Goal: Check status: Check status

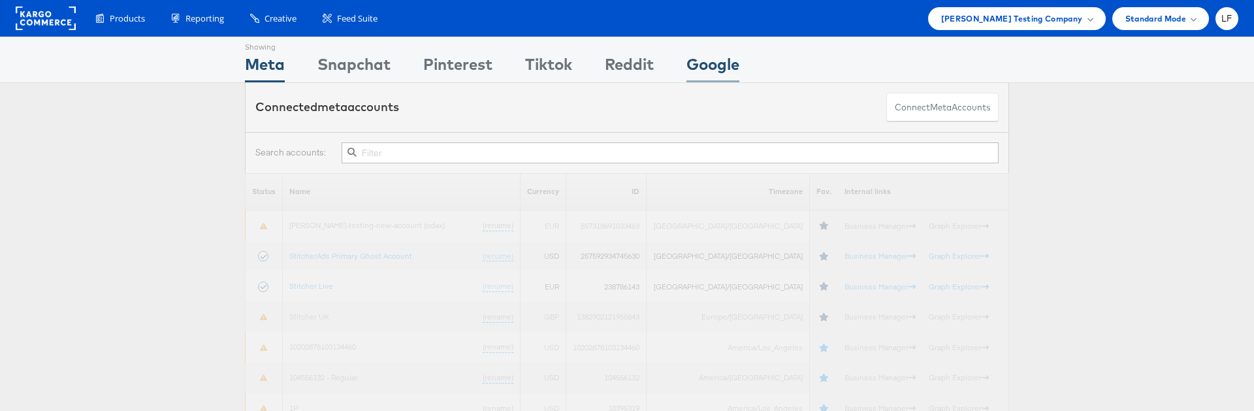
click at [703, 69] on div "Google" at bounding box center [712, 67] width 53 height 29
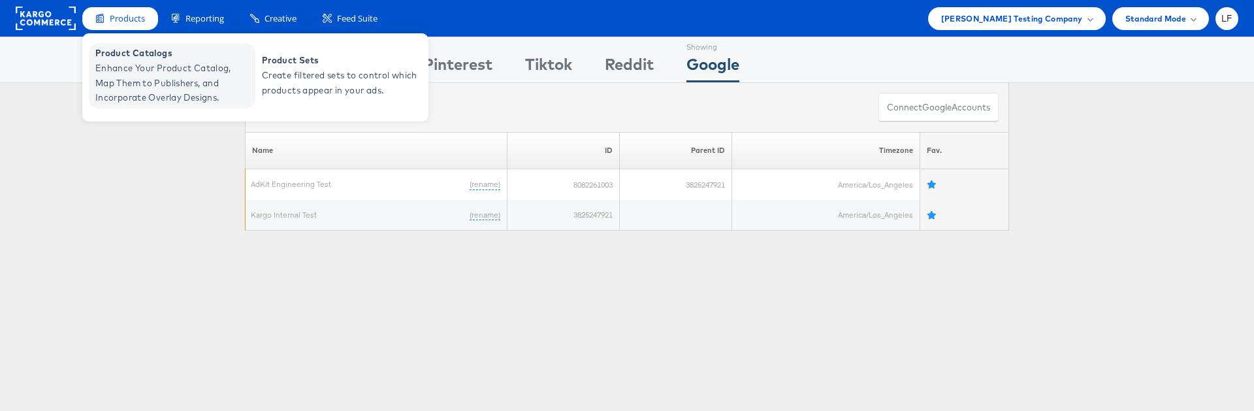
click at [120, 73] on span "Enhance Your Product Catalog, Map Them to Publishers, and Incorporate Overlay D…" at bounding box center [173, 83] width 157 height 44
